Goal: Task Accomplishment & Management: Manage account settings

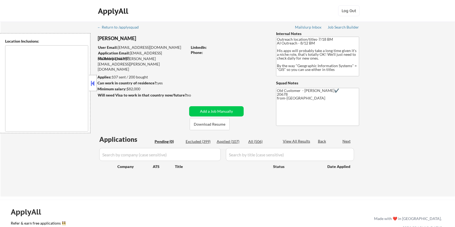
type textarea "Remote US Washington DC Baltimore MD Alexandria VA Arlington VA Chevy Chase MD …"
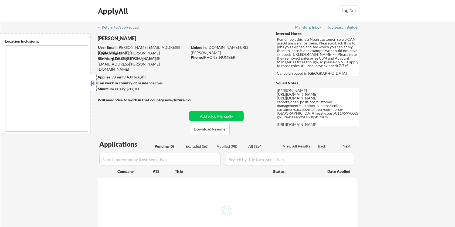
type textarea "[GEOGRAPHIC_DATA], ON [GEOGRAPHIC_DATA], ON [GEOGRAPHIC_DATA], ON [GEOGRAPHIC_D…"
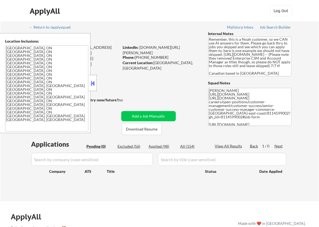
click at [155, 83] on div "← Return to /applysquad Mailslurp Inbox Job Search Builder Erica Joseph User Em…" at bounding box center [159, 110] width 269 height 176
click at [93, 79] on button at bounding box center [93, 83] width 6 height 8
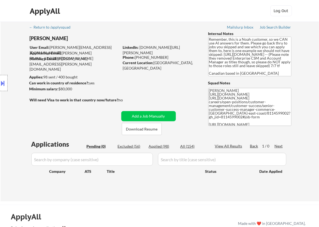
click at [4, 80] on button at bounding box center [3, 83] width 6 height 9
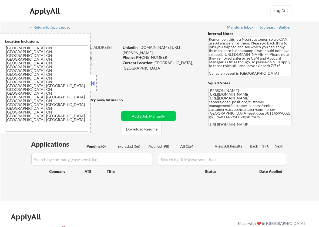
click at [90, 81] on button at bounding box center [93, 83] width 6 height 8
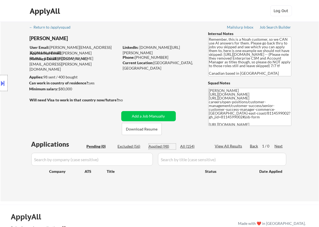
click at [158, 146] on div "Applied (98)" at bounding box center [162, 146] width 27 height 5
click at [94, 159] on input "input" at bounding box center [91, 159] width 121 height 13
paste input "1Valet"
type input "1Valet"
select select ""applied""
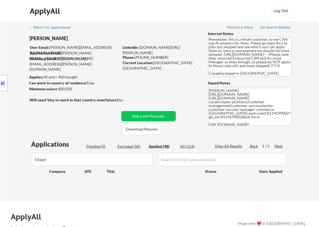
select select ""applied""
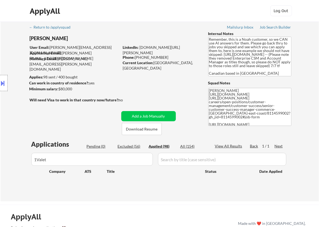
select select ""applied""
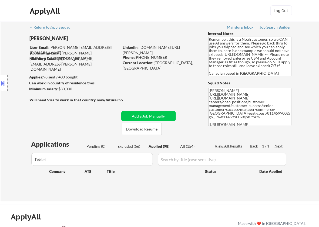
select select ""applied""
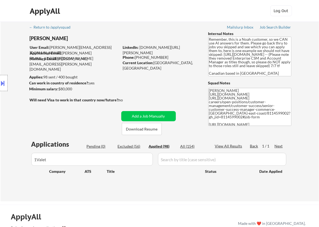
select select ""applied""
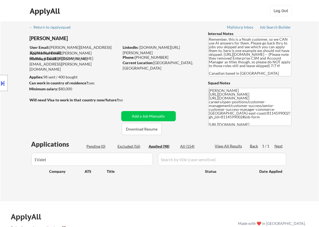
select select ""applied""
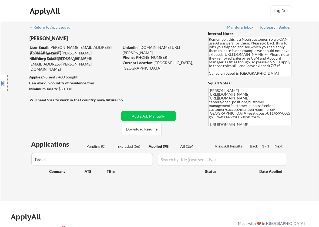
select select ""applied""
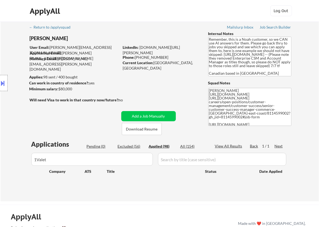
select select ""applied""
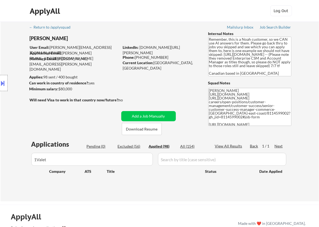
select select ""applied""
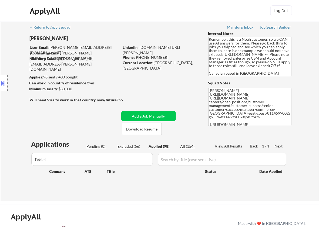
select select ""applied""
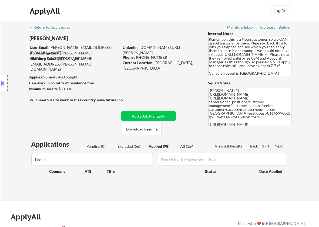
select select ""applied""
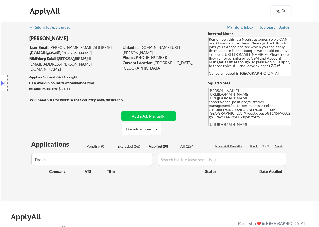
select select ""applied""
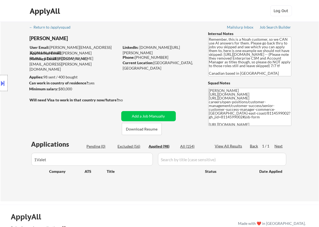
select select ""applied""
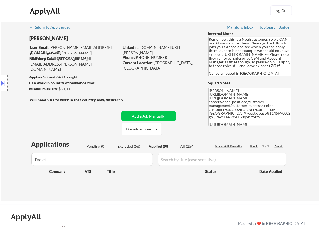
select select ""applied""
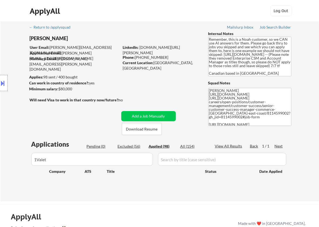
select select ""applied""
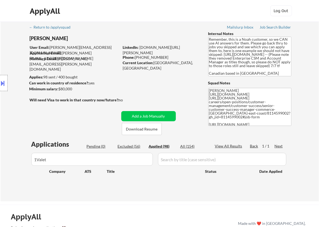
select select ""applied""
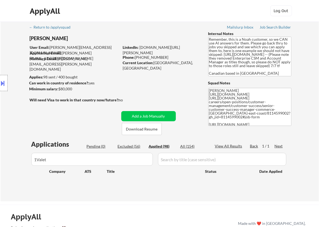
select select ""applied""
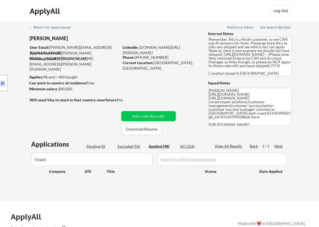
select select ""applied""
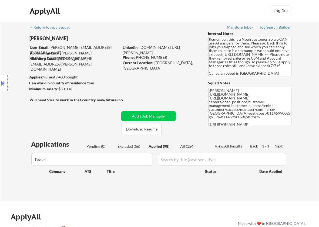
select select ""applied""
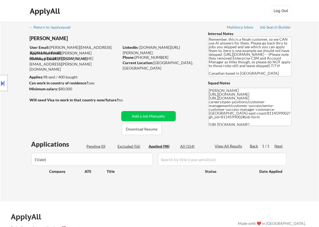
select select ""applied""
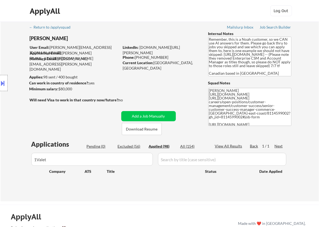
select select ""applied""
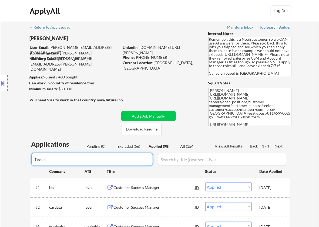
type input "1Valet"
drag, startPoint x: 162, startPoint y: 161, endPoint x: 187, endPoint y: 152, distance: 26.8
click at [162, 160] on input "input" at bounding box center [222, 159] width 128 height 13
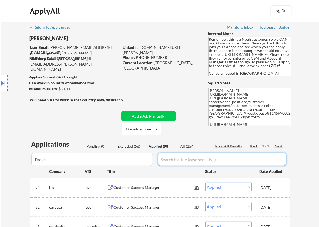
click at [189, 145] on div "All (154)" at bounding box center [193, 146] width 27 height 5
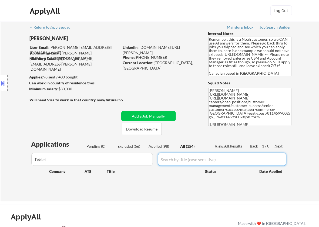
click at [182, 160] on input "input" at bounding box center [222, 159] width 128 height 13
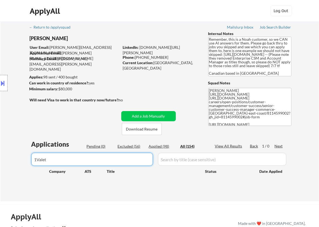
drag, startPoint x: 94, startPoint y: 157, endPoint x: 25, endPoint y: 156, distance: 69.1
click at [25, 156] on div "← Return to /applysquad Mailslurp Inbox Job Search Builder Erica Joseph User Em…" at bounding box center [160, 112] width 318 height 180
select select ""excluded__blocklist_""
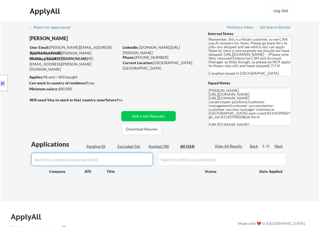
select select ""excluded__salary_""
select select ""excluded__location_""
select select ""applied""
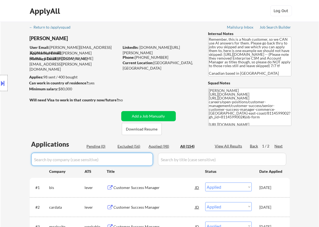
click at [117, 163] on input "input" at bounding box center [91, 159] width 121 height 13
paste input "1Valet"
type input "1Valet"
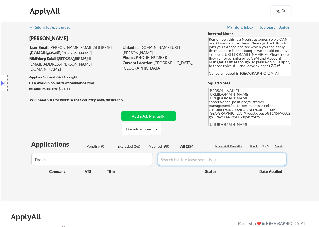
click at [181, 160] on input "input" at bounding box center [222, 159] width 128 height 13
click at [185, 145] on div "All (154)" at bounding box center [193, 146] width 27 height 5
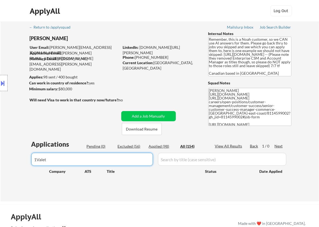
drag, startPoint x: 78, startPoint y: 156, endPoint x: 21, endPoint y: 156, distance: 56.4
click at [21, 156] on div "← Return to /applysquad Mailslurp Inbox Job Search Builder Erica Joseph User Em…" at bounding box center [160, 112] width 318 height 180
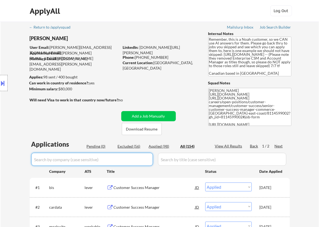
click at [93, 146] on div "Pending (0)" at bounding box center [100, 146] width 27 height 5
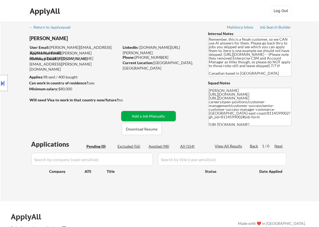
click at [158, 116] on button "Add a Job Manually" at bounding box center [148, 116] width 55 height 10
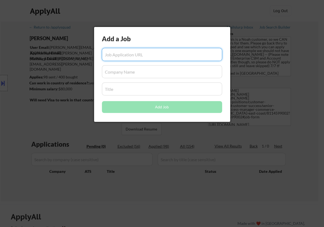
click at [130, 55] on input "input" at bounding box center [162, 54] width 120 height 13
click at [126, 52] on input "input" at bounding box center [162, 54] width 120 height 13
paste input "https://chatgpt.com/c/68ac5f1b-686c-832b-9fe2-e271587a436e#:~:text=https%3A//ww…"
click at [156, 54] on input "input" at bounding box center [162, 54] width 120 height 13
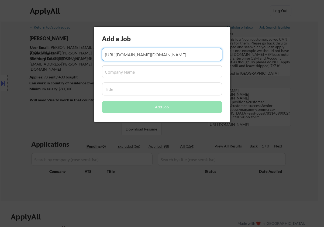
scroll to position [0, 0]
click at [133, 53] on input "input" at bounding box center [162, 54] width 120 height 13
click at [163, 56] on input "input" at bounding box center [162, 54] width 120 height 13
type input "https://chatgpt.com/c/68ac5f1b-686c-832b-9fe2-e271587a436e#:~:text=https%3A//ww…"
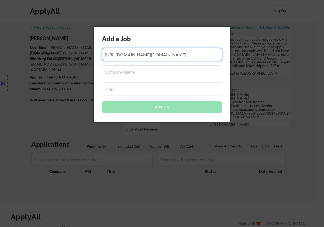
drag, startPoint x: 102, startPoint y: 56, endPoint x: 251, endPoint y: 57, distance: 149.0
click at [251, 57] on body "← Return to /applysquad Mailslurp Inbox Job Search Builder Erica Joseph User Em…" at bounding box center [162, 113] width 324 height 227
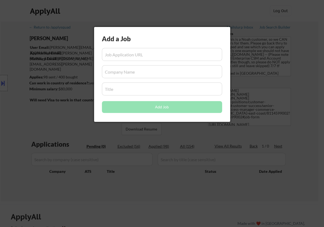
click at [275, 199] on div at bounding box center [162, 113] width 324 height 227
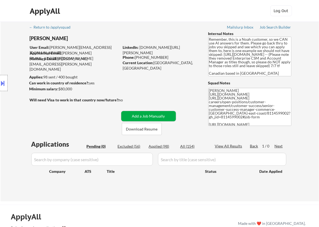
click at [142, 114] on button "Add a Job Manually" at bounding box center [148, 116] width 55 height 10
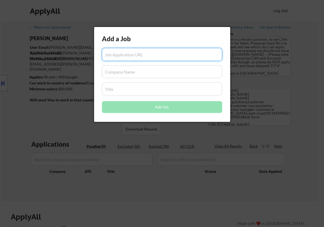
click at [112, 58] on input "input" at bounding box center [162, 54] width 120 height 13
paste input "https://jobs.craftventures.com/companies/secoda/jobs/51069255-customer-success-…"
type input "https://jobs.craftventures.com/companies/secoda/jobs/51069255-customer-success-…"
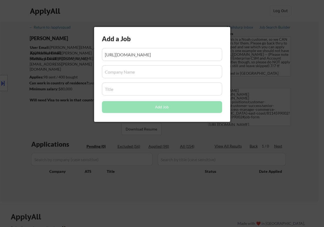
scroll to position [0, 0]
click at [134, 68] on input "input" at bounding box center [162, 71] width 120 height 13
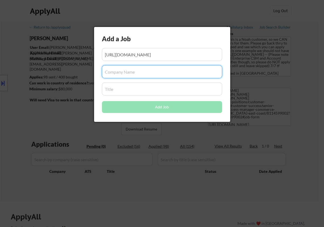
paste input "Secoda"
type input "Secoda"
click at [126, 94] on input "input" at bounding box center [162, 89] width 120 height 13
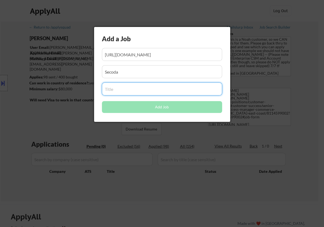
click at [111, 86] on input "input" at bounding box center [162, 89] width 120 height 13
paste input "Customer Success Manager – Enterprise"
type input "Customer Success Manager – Enterprise"
click at [150, 108] on button "Add Job" at bounding box center [162, 107] width 120 height 12
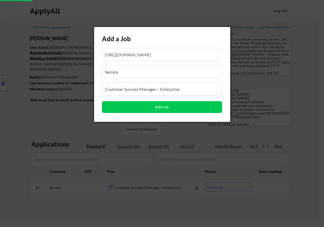
click at [114, 205] on div at bounding box center [162, 113] width 324 height 227
click at [145, 198] on div at bounding box center [162, 113] width 324 height 227
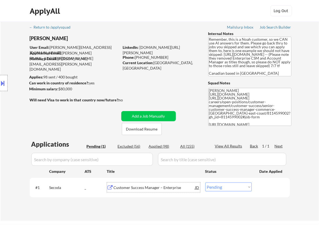
click at [139, 185] on div "Customer Success Manager – Enterprise" at bounding box center [155, 187] width 82 height 5
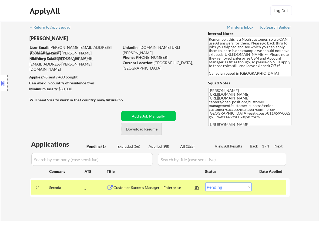
click at [136, 129] on button "Download Resume" at bounding box center [142, 129] width 40 height 12
click at [247, 188] on select "Choose an option... Pending Applied Excluded (Questions) Excluded (Expired) Exc…" at bounding box center [228, 187] width 46 height 9
select select ""applied""
click at [205, 183] on select "Choose an option... Pending Applied Excluded (Questions) Excluded (Expired) Exc…" at bounding box center [228, 187] width 46 height 9
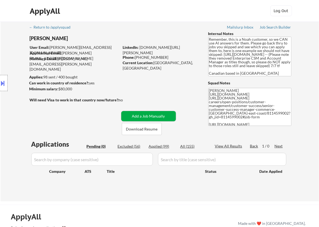
click at [140, 113] on button "Add a Job Manually" at bounding box center [148, 116] width 55 height 10
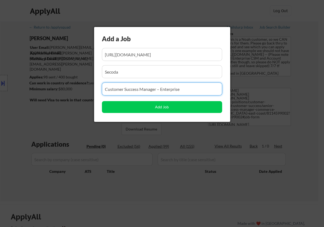
drag, startPoint x: 193, startPoint y: 89, endPoint x: 22, endPoint y: 87, distance: 171.1
click at [22, 87] on body "← Return to /applysquad Mailslurp Inbox Job Search Builder Erica Joseph User Em…" at bounding box center [162, 113] width 324 height 227
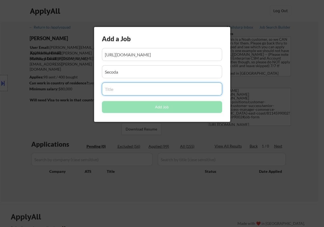
drag, startPoint x: 129, startPoint y: 71, endPoint x: 62, endPoint y: 70, distance: 66.9
click at [62, 70] on body "← Return to /applysquad Mailslurp Inbox Job Search Builder Erica Joseph User Em…" at bounding box center [162, 113] width 324 height 227
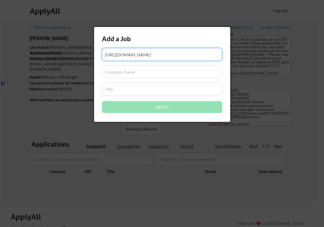
drag, startPoint x: 215, startPoint y: 52, endPoint x: 67, endPoint y: 57, distance: 148.0
click at [67, 57] on body "← Return to /applysquad Mailslurp Inbox Job Search Builder Erica Joseph User Em…" at bounding box center [162, 113] width 324 height 227
type input "069255-customer-success-manager"
drag, startPoint x: 184, startPoint y: 55, endPoint x: 62, endPoint y: 65, distance: 122.1
click at [62, 64] on body "← Return to /applysquad Mailslurp Inbox Job Search Builder Erica Joseph User Em…" at bounding box center [162, 113] width 324 height 227
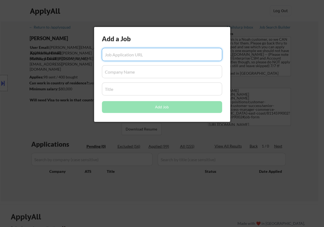
click at [109, 53] on input "input" at bounding box center [162, 54] width 120 height 13
paste input "https://chatgpt.com/c/68ac64d1-2938-8325-9d9c-6a02bd54c803#:~:text=https%3A//ww…"
type input "https://chatgpt.com/c/68ac64d1-2938-8325-9d9c-6a02bd54c803#:~:text=https%3A//ww…"
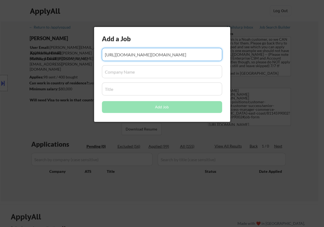
click at [140, 74] on input "input" at bounding box center [162, 71] width 120 height 13
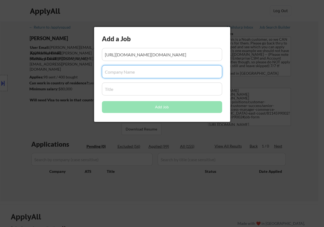
click at [129, 72] on input "input" at bounding box center [162, 71] width 120 height 13
paste input "Percona"
type input "Percona"
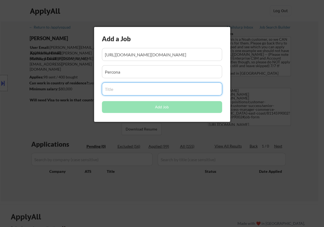
click at [125, 89] on input "input" at bounding box center [162, 89] width 120 height 13
paste input "Customer Success Manager (Remote)"
type input "Customer Success Manager (Remote)"
click at [156, 109] on button "Add Job" at bounding box center [162, 107] width 120 height 12
select select ""pending""
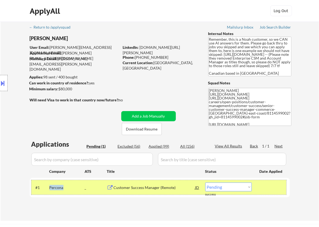
drag, startPoint x: 69, startPoint y: 191, endPoint x: 48, endPoint y: 192, distance: 20.9
click at [48, 192] on div "#1 Percona _ Customer Success Manager (Remote) JD Choose an option... Pending A…" at bounding box center [158, 187] width 255 height 15
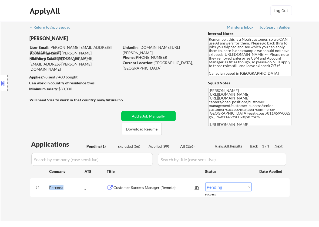
copy div "Percona"
click at [80, 158] on input "input" at bounding box center [91, 159] width 121 height 13
paste input "Percona"
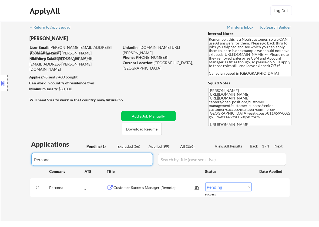
type input "Percona"
click at [187, 146] on div "All (156)" at bounding box center [193, 146] width 27 height 5
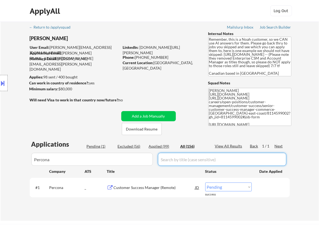
click at [182, 161] on input "input" at bounding box center [222, 159] width 128 height 13
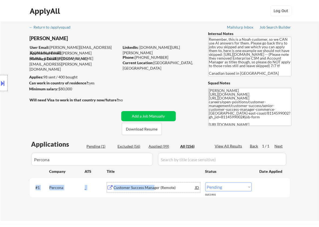
drag, startPoint x: 154, startPoint y: 189, endPoint x: 157, endPoint y: 209, distance: 21.0
click at [157, 209] on div "Applications Pending (1) Excluded (56) Applied (99) All (156) View All Results …" at bounding box center [160, 175] width 260 height 71
click at [162, 208] on div "Applications Pending (1) Excluded (56) Applied (99) All (156) View All Results …" at bounding box center [160, 175] width 260 height 71
click at [157, 187] on div "Customer Success Manager (Remote)" at bounding box center [155, 187] width 82 height 5
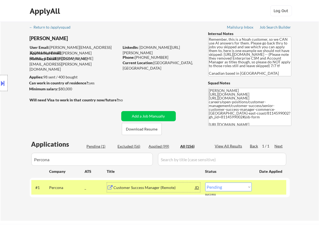
click at [143, 189] on div "Customer Success Manager (Remote)" at bounding box center [155, 187] width 82 height 5
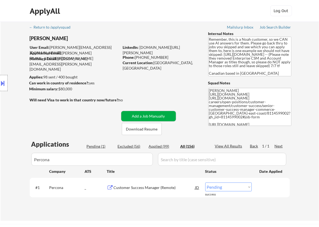
click at [145, 112] on button "Add a Job Manually" at bounding box center [148, 116] width 55 height 10
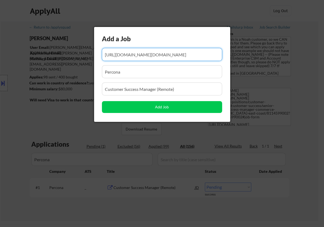
drag, startPoint x: 218, startPoint y: 53, endPoint x: 80, endPoint y: 55, distance: 138.5
click at [80, 53] on body "← Return to /applysquad Mailslurp Inbox Job Search Builder Erica Joseph User Em…" at bounding box center [162, 113] width 324 height 227
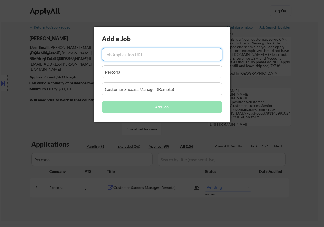
click at [107, 53] on input "input" at bounding box center [162, 54] width 120 height 13
paste input "https://www.ziprecruiter.com/c/Percona/Job/Customer-Success-Manager-%28Remote%2…"
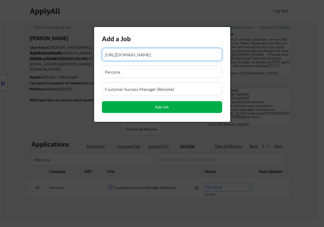
type input "https://www.ziprecruiter.com/c/Percona/Job/Customer-Success-Manager-%28Remote%2…"
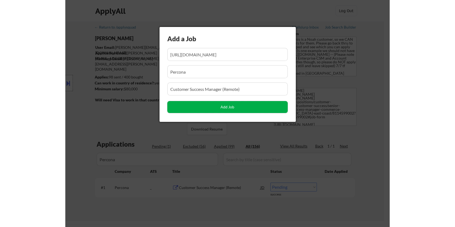
scroll to position [0, 0]
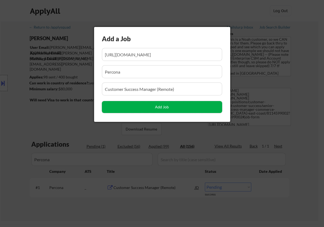
click at [177, 108] on button "Add Job" at bounding box center [162, 107] width 120 height 12
select select ""pending""
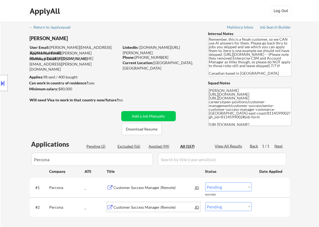
click at [167, 207] on div "Customer Success Manager (Remote)" at bounding box center [155, 207] width 82 height 5
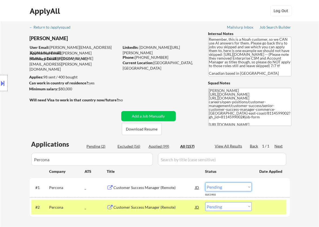
click at [229, 189] on select "Choose an option... Pending Applied Excluded (Questions) Excluded (Expired) Exc…" at bounding box center [228, 187] width 46 height 9
select select ""excluded__expired_""
click at [205, 183] on select "Choose an option... Pending Applied Excluded (Questions) Excluded (Expired) Exc…" at bounding box center [228, 187] width 46 height 9
click at [150, 205] on div "Customer Success Manager (Remote)" at bounding box center [155, 207] width 82 height 5
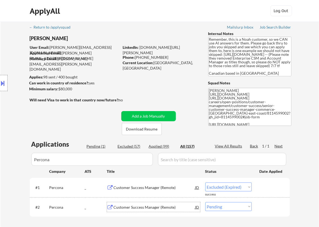
click at [223, 208] on select "Choose an option... Pending Applied Excluded (Questions) Excluded (Expired) Exc…" at bounding box center [228, 206] width 46 height 9
select select ""excluded__expired_""
click at [205, 202] on select "Choose an option... Pending Applied Excluded (Questions) Excluded (Expired) Exc…" at bounding box center [228, 206] width 46 height 9
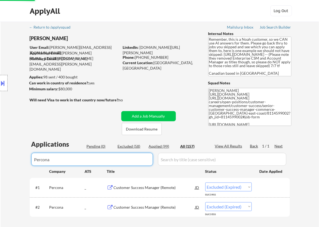
drag, startPoint x: 84, startPoint y: 161, endPoint x: 0, endPoint y: 161, distance: 84.5
select select ""applied""
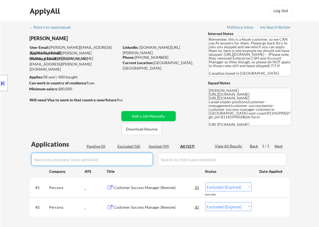
select select ""excluded__blocklist_""
select select ""applied""
select select ""excluded__blocklist_""
select select ""applied""
select select ""excluded__blocklist_""
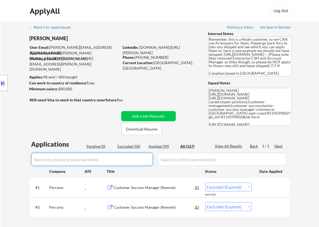
select select ""applied""
select select ""excluded__salary_""
select select ""applied""
select select ""excluded__location_""
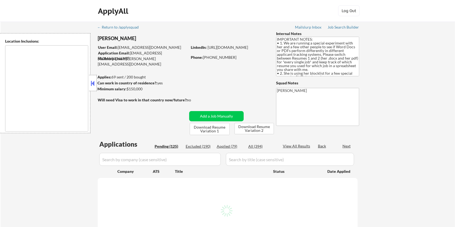
type textarea "[GEOGRAPHIC_DATA], [GEOGRAPHIC_DATA] [GEOGRAPHIC_DATA], [GEOGRAPHIC_DATA] [GEOG…"
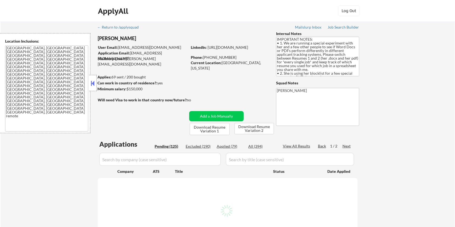
select select ""pending""
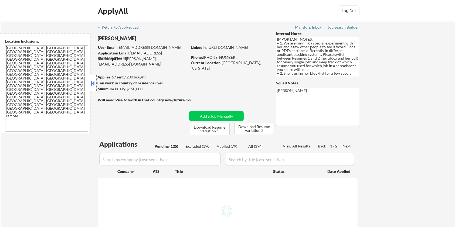
select select ""pending""
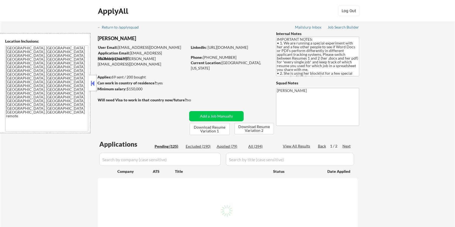
select select ""pending""
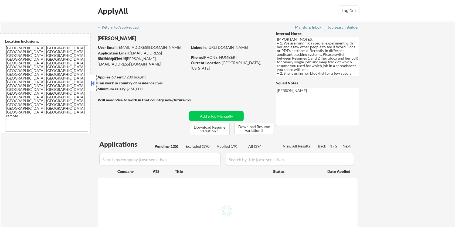
select select ""pending""
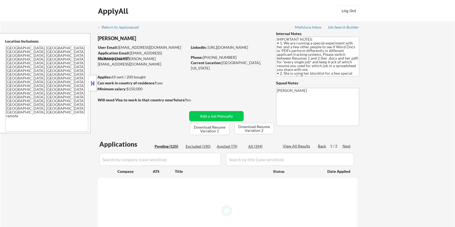
select select ""pending""
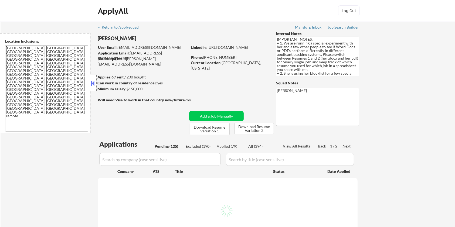
select select ""pending""
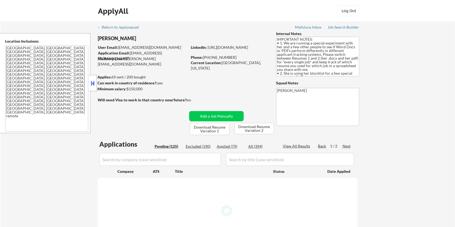
select select ""pending""
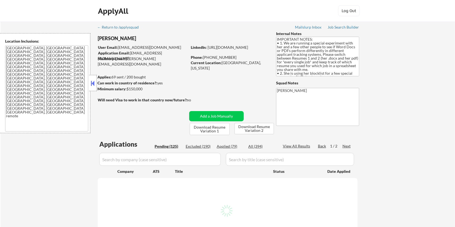
select select ""pending""
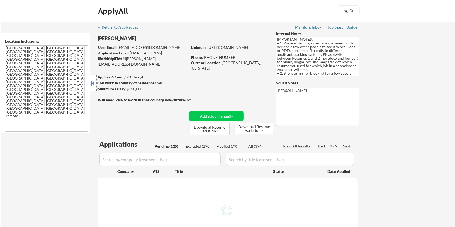
select select ""pending""
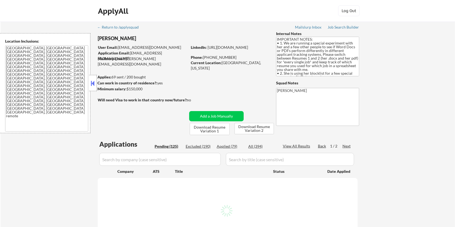
select select ""pending""
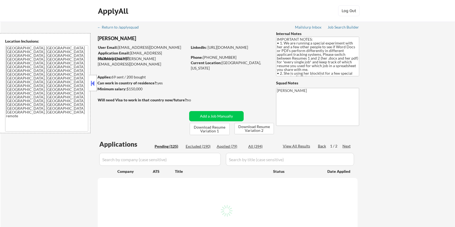
select select ""pending""
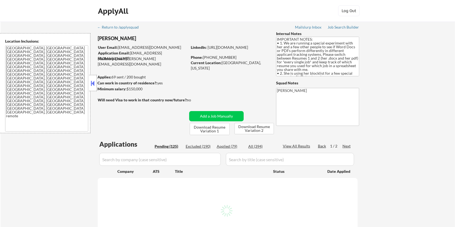
select select ""pending""
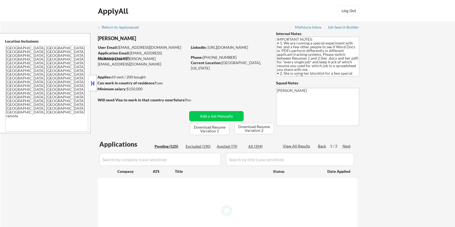
select select ""pending""
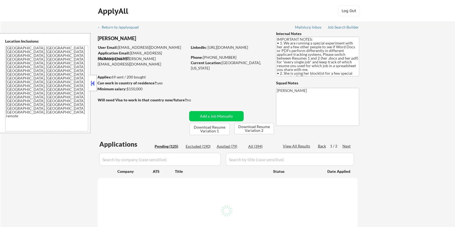
select select ""pending""
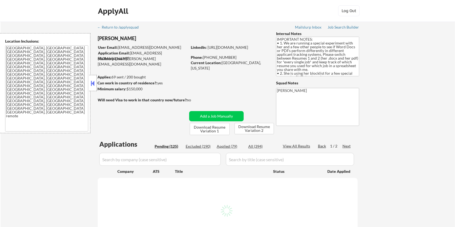
select select ""pending""
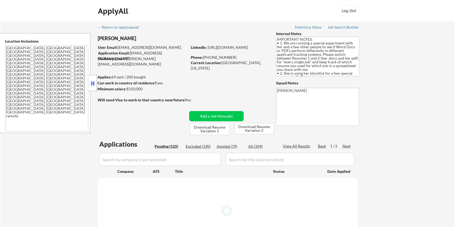
select select ""pending""
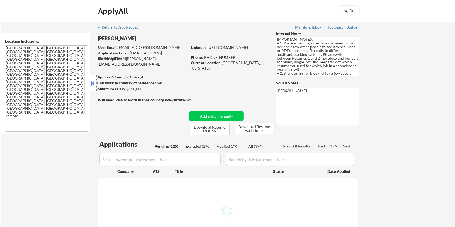
select select ""pending""
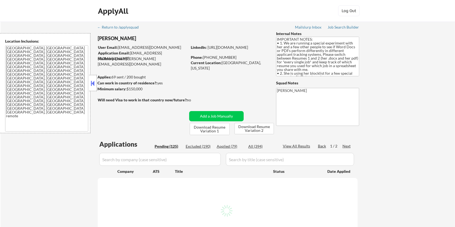
select select ""pending""
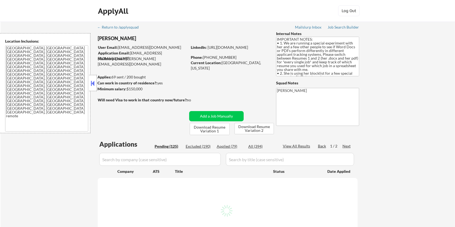
select select ""pending""
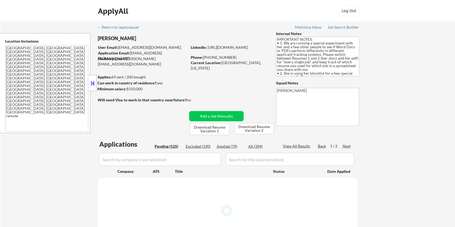
select select ""pending""
